Goal: Navigation & Orientation: Understand site structure

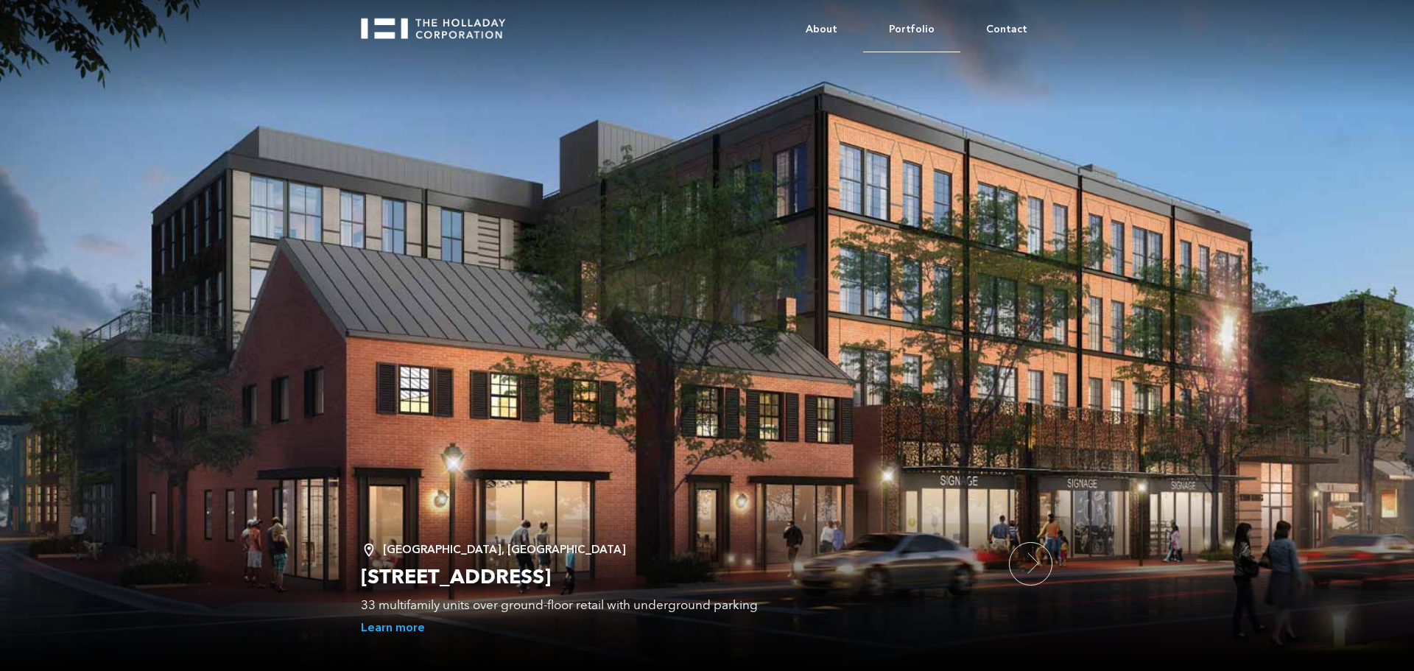
click at [928, 30] on link "Portfolio" at bounding box center [911, 29] width 97 height 45
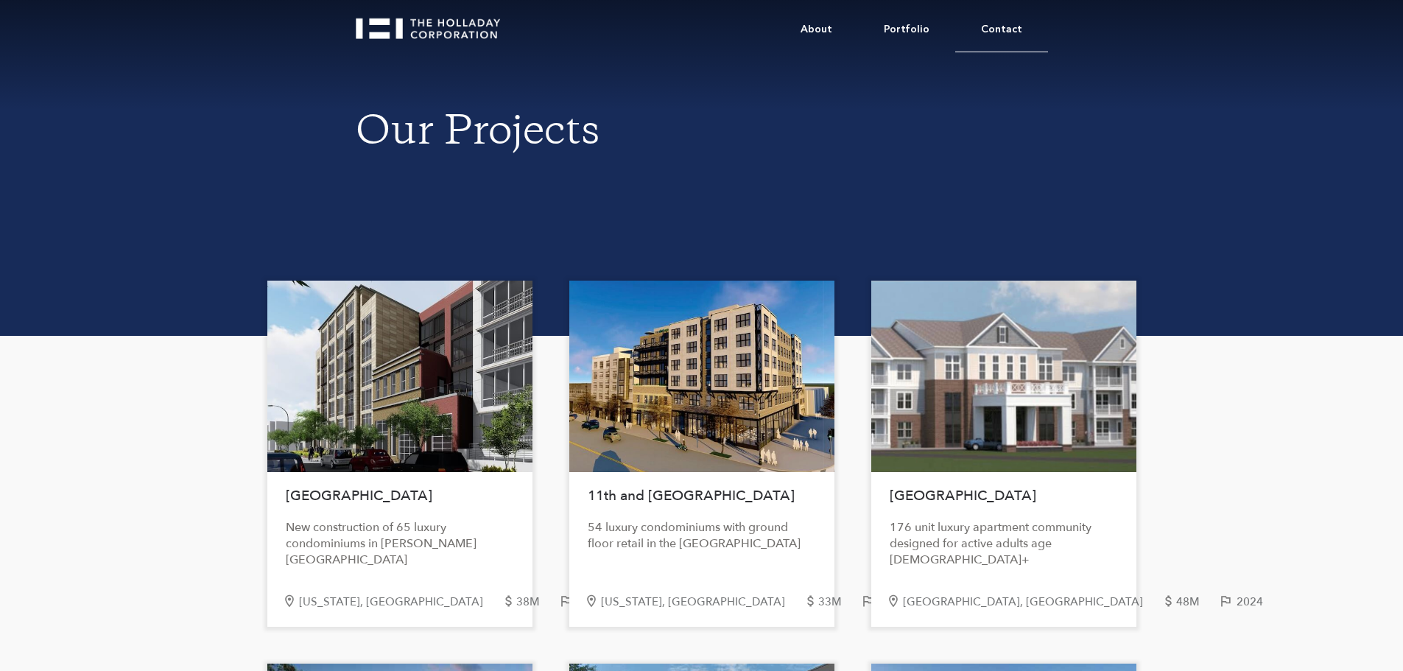
click at [1000, 26] on link "Contact" at bounding box center [1001, 29] width 93 height 45
click at [833, 31] on link "About" at bounding box center [816, 29] width 83 height 45
